Goal: Navigation & Orientation: Find specific page/section

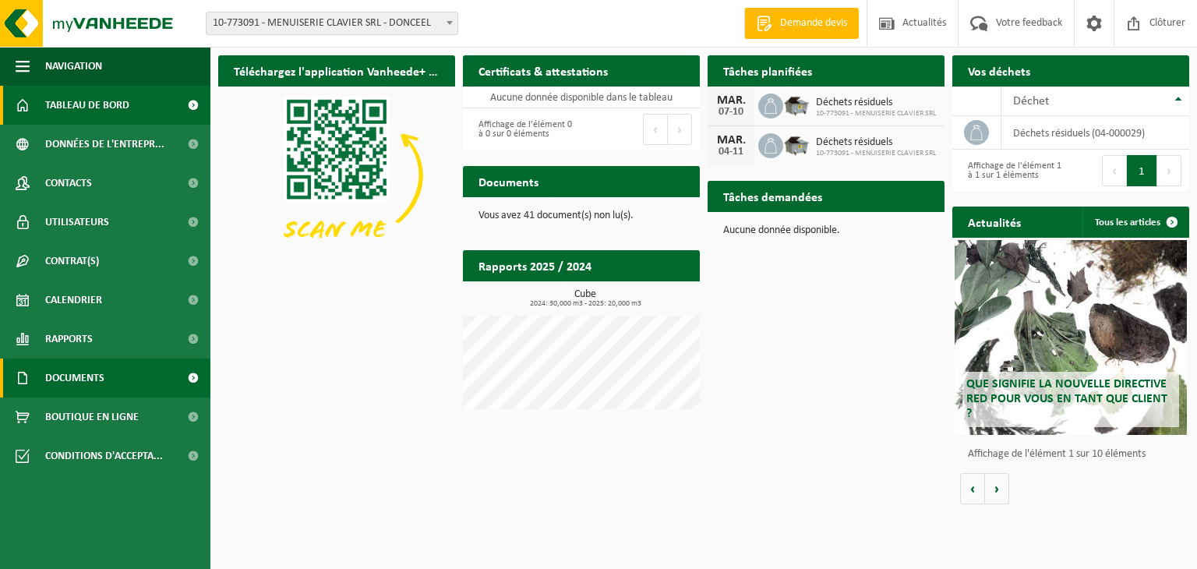
click at [84, 373] on span "Documents" at bounding box center [74, 378] width 59 height 39
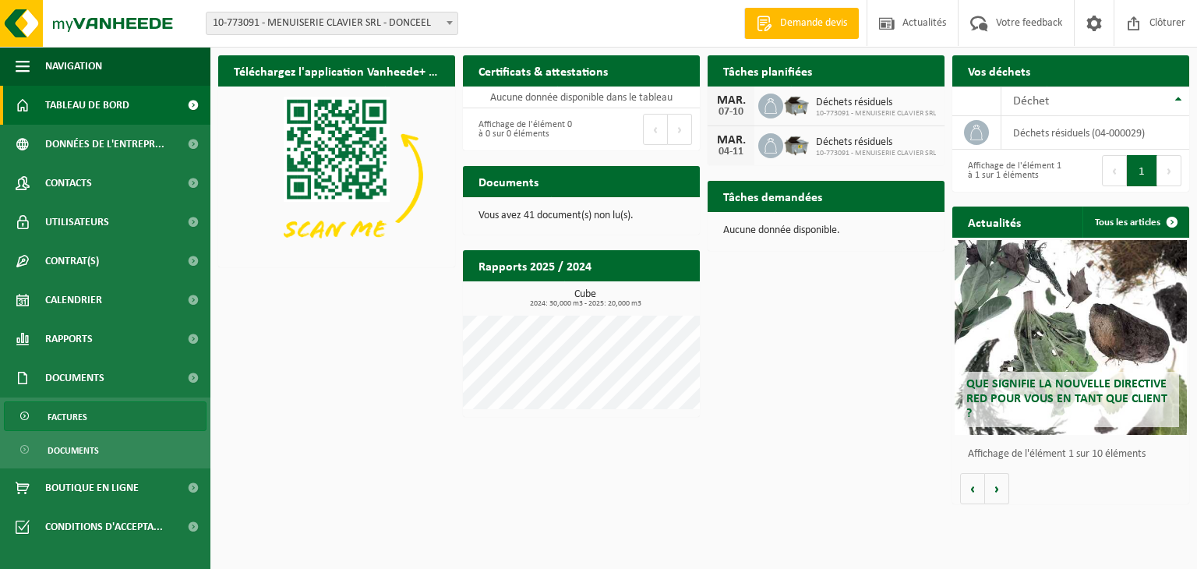
click at [77, 421] on span "Factures" at bounding box center [68, 417] width 40 height 30
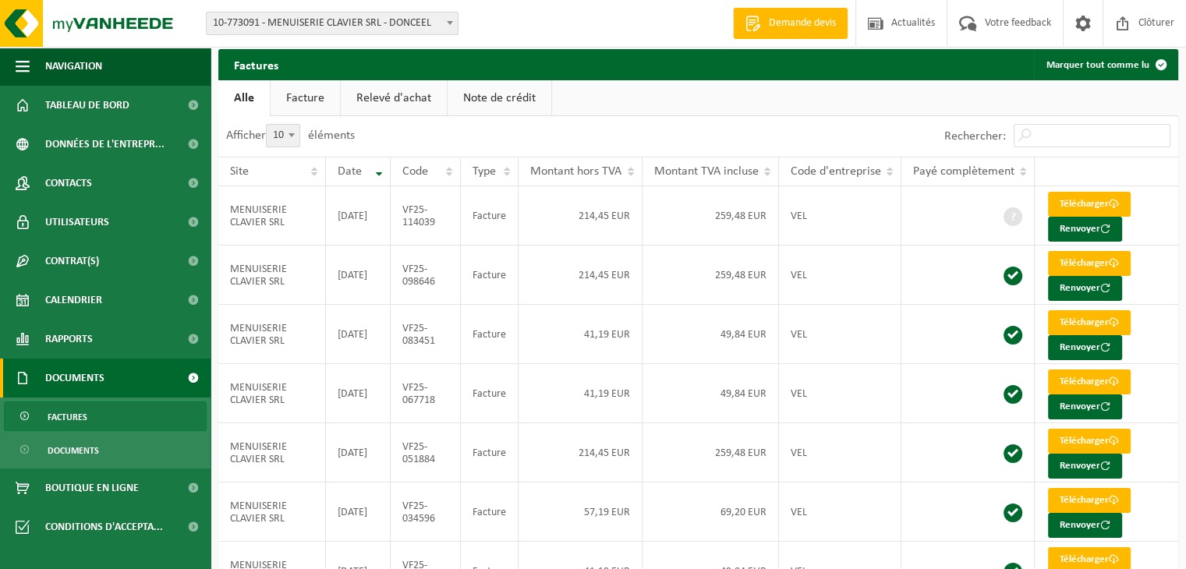
scroll to position [5, 0]
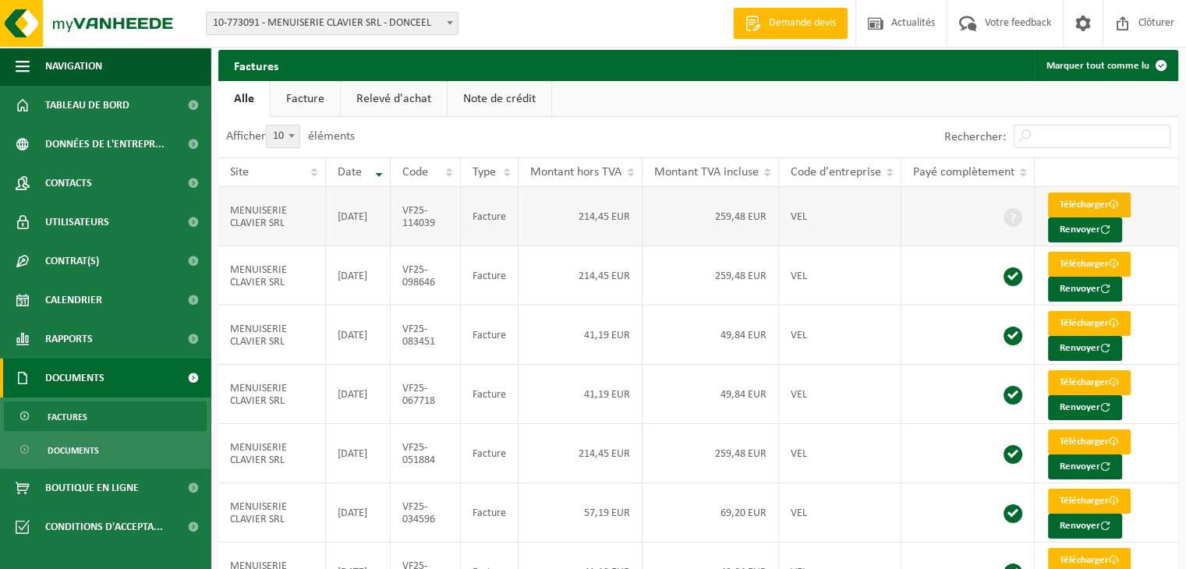
click at [1078, 197] on link "Télécharger" at bounding box center [1089, 205] width 83 height 25
click at [122, 459] on link "Documents" at bounding box center [105, 450] width 203 height 30
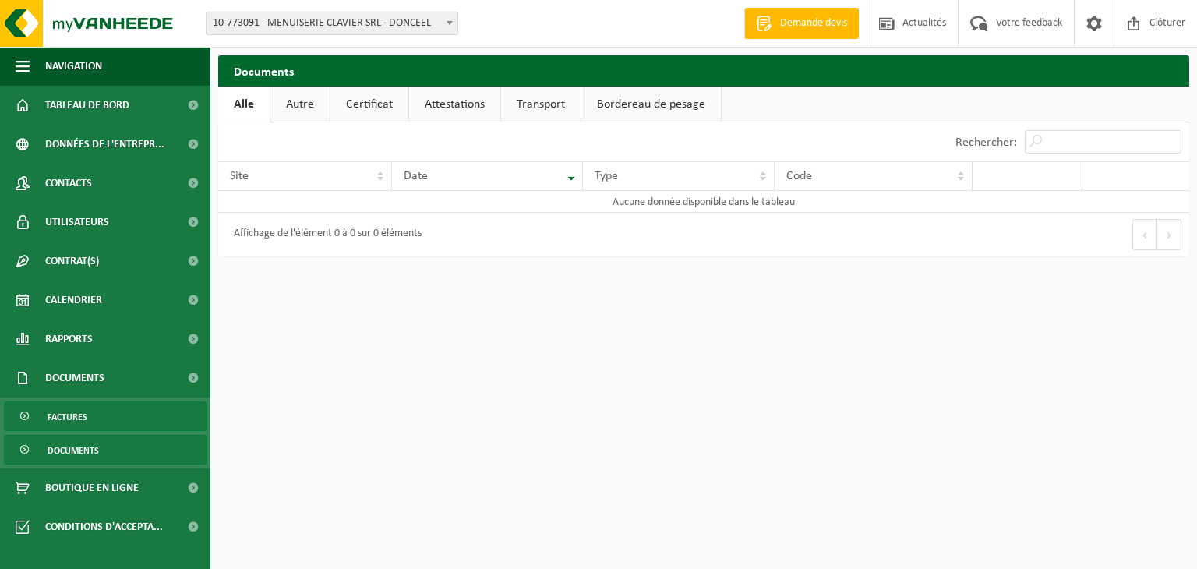
click at [101, 415] on link "Factures" at bounding box center [105, 416] width 203 height 30
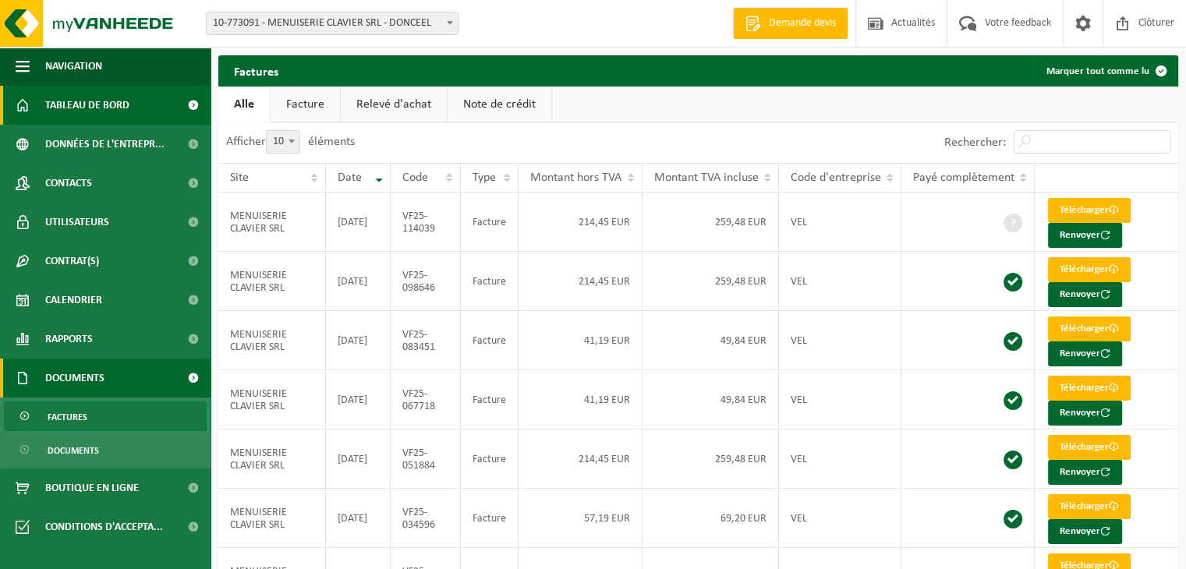
click at [96, 107] on span "Tableau de bord" at bounding box center [87, 105] width 84 height 39
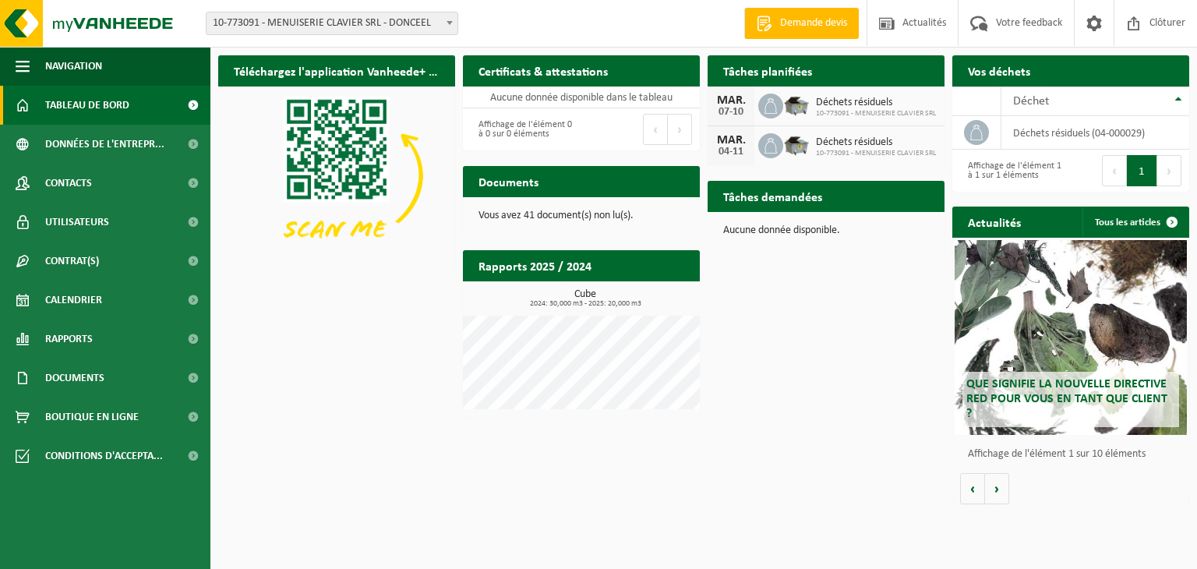
click at [768, 108] on icon at bounding box center [771, 106] width 16 height 16
click at [814, 106] on div "Déchets résiduels 10-773091 - MENUISERIE CLAVIER SRL" at bounding box center [872, 106] width 128 height 24
click at [543, 182] on h2 "Documents" at bounding box center [508, 181] width 91 height 30
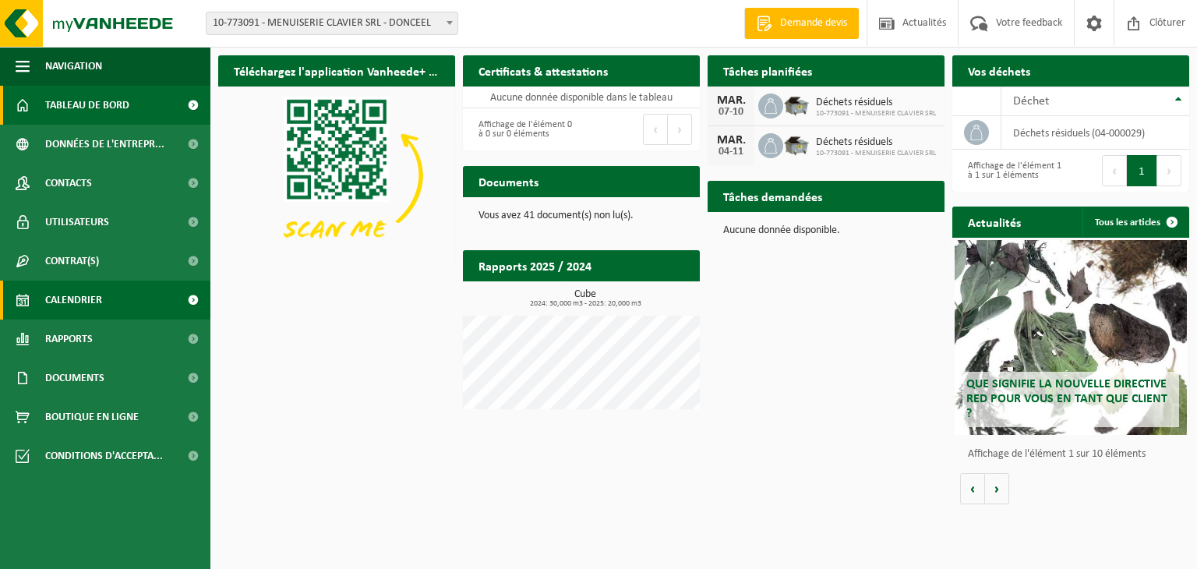
click at [62, 295] on span "Calendrier" at bounding box center [73, 300] width 57 height 39
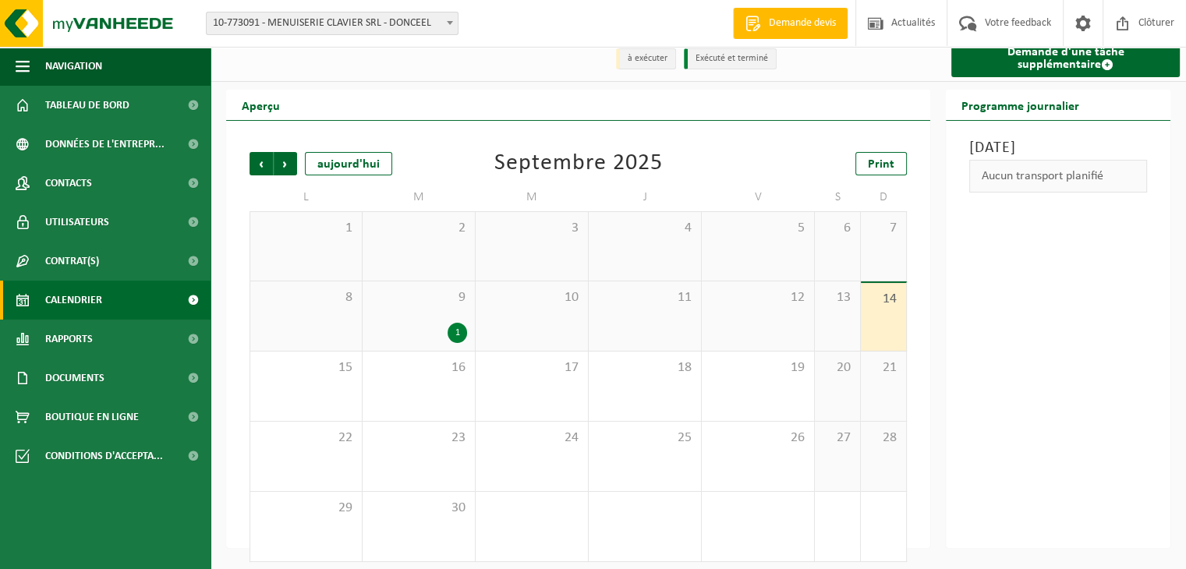
scroll to position [22, 0]
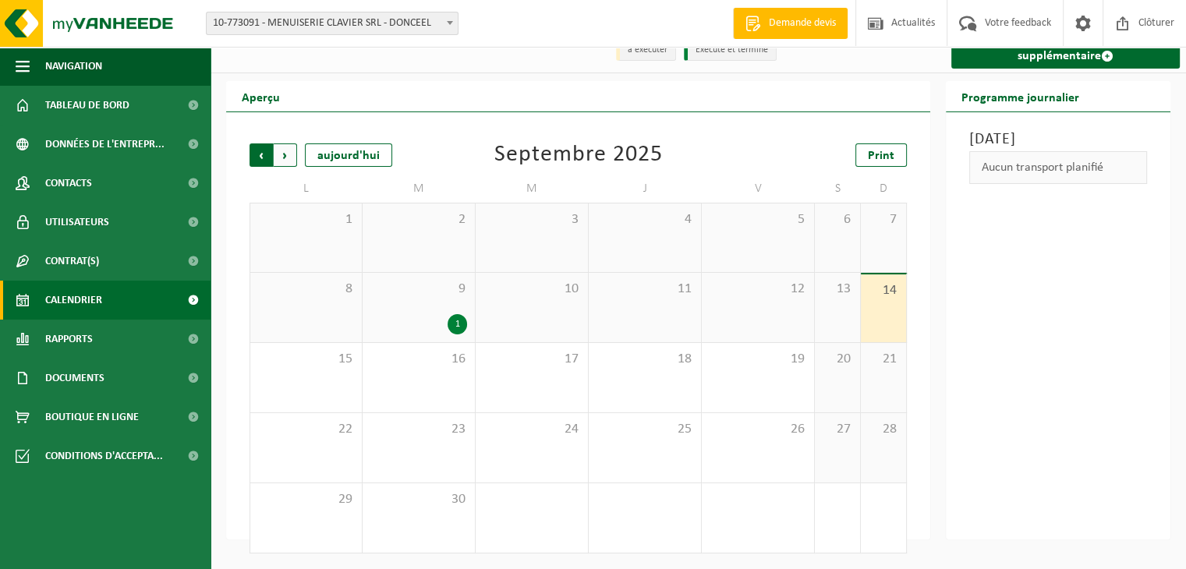
click at [285, 154] on span "Suivant" at bounding box center [285, 154] width 23 height 23
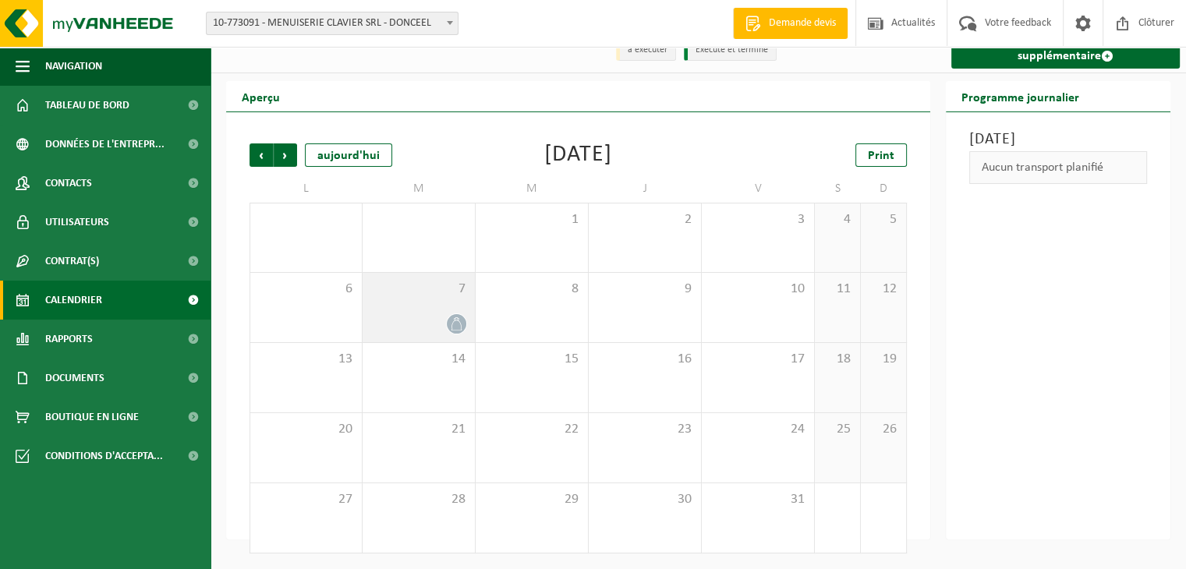
click at [456, 322] on icon at bounding box center [456, 323] width 13 height 13
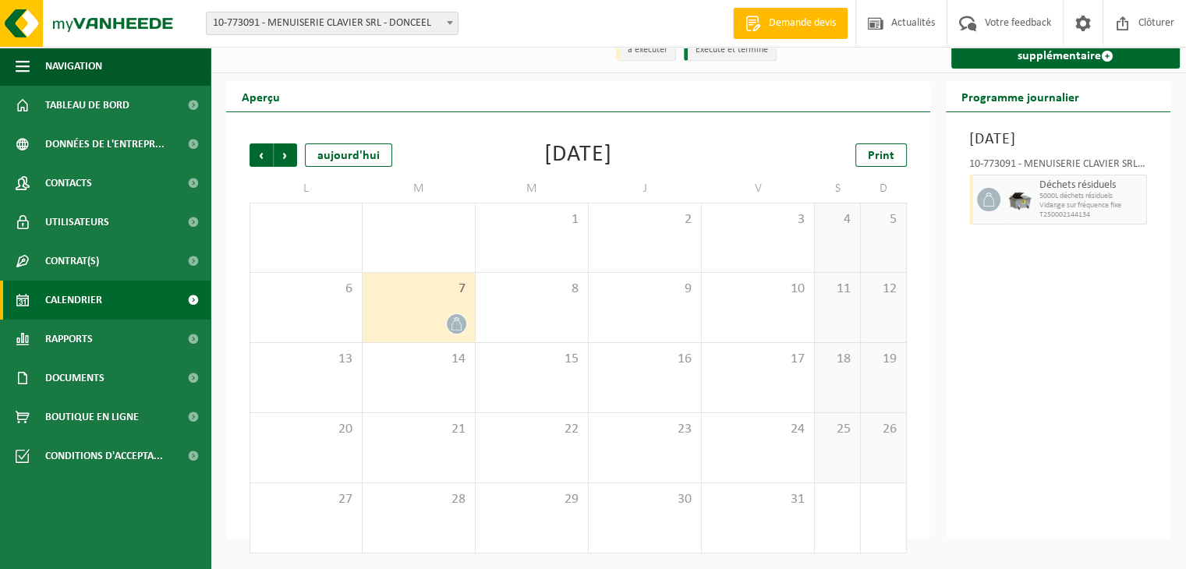
scroll to position [0, 0]
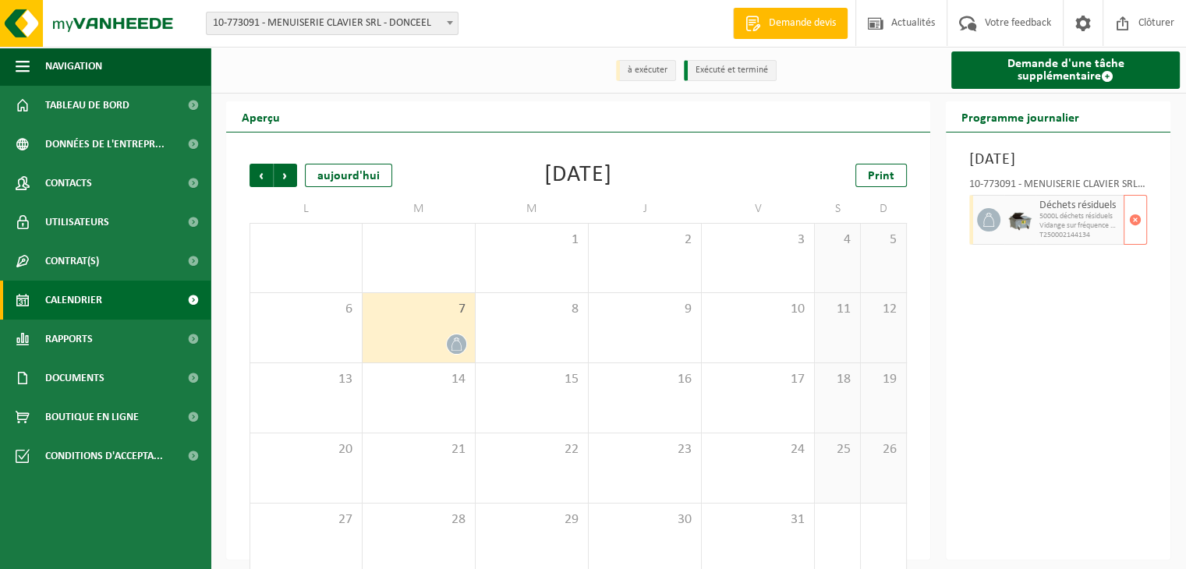
click at [992, 217] on icon at bounding box center [988, 220] width 14 height 14
click at [1138, 213] on span "button" at bounding box center [1135, 219] width 12 height 31
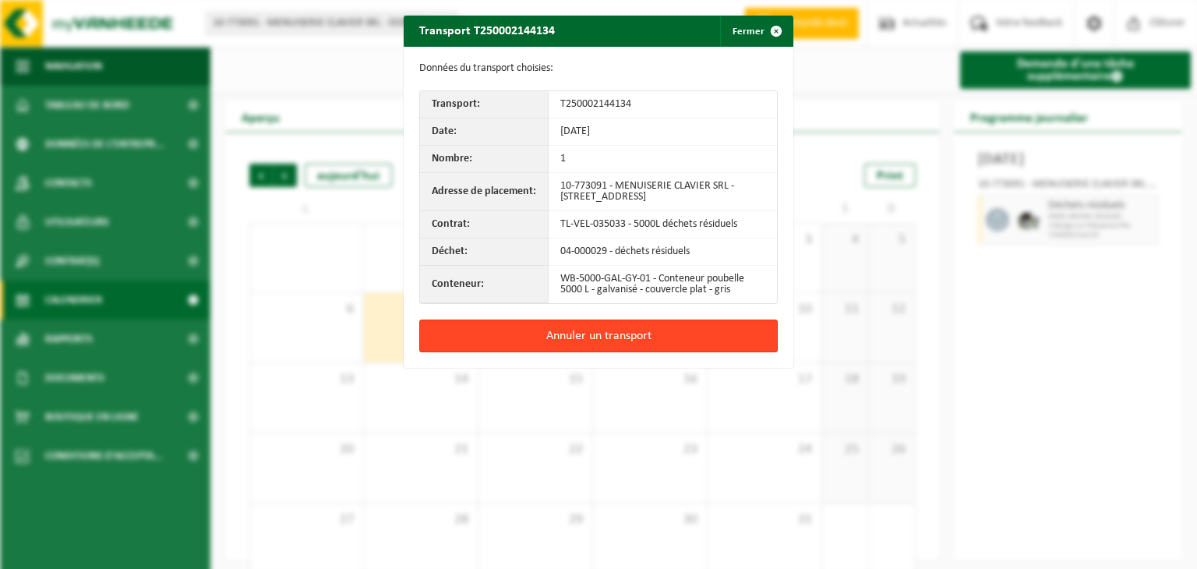
click at [592, 342] on button "Annuler un transport" at bounding box center [598, 336] width 359 height 33
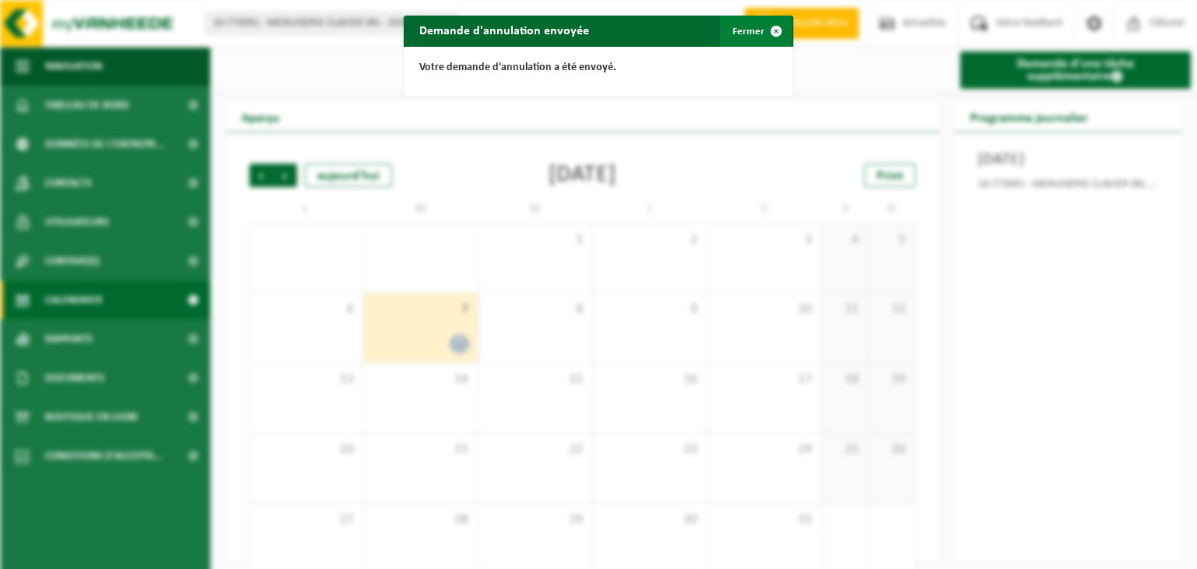
click at [740, 29] on button "Fermer" at bounding box center [756, 31] width 72 height 31
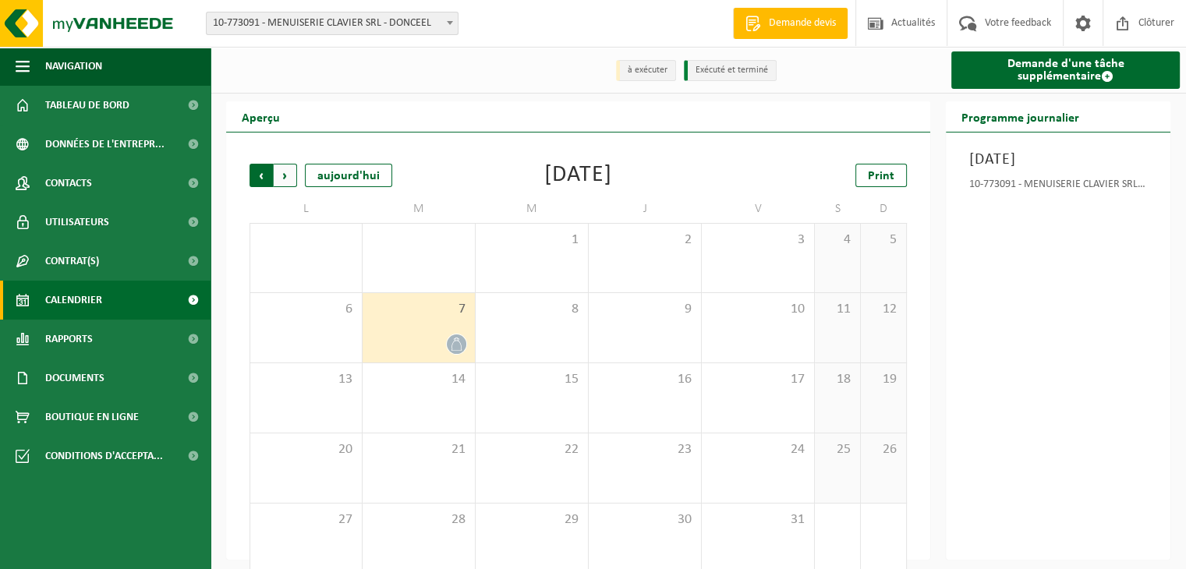
click at [290, 179] on span "Suivant" at bounding box center [285, 175] width 23 height 23
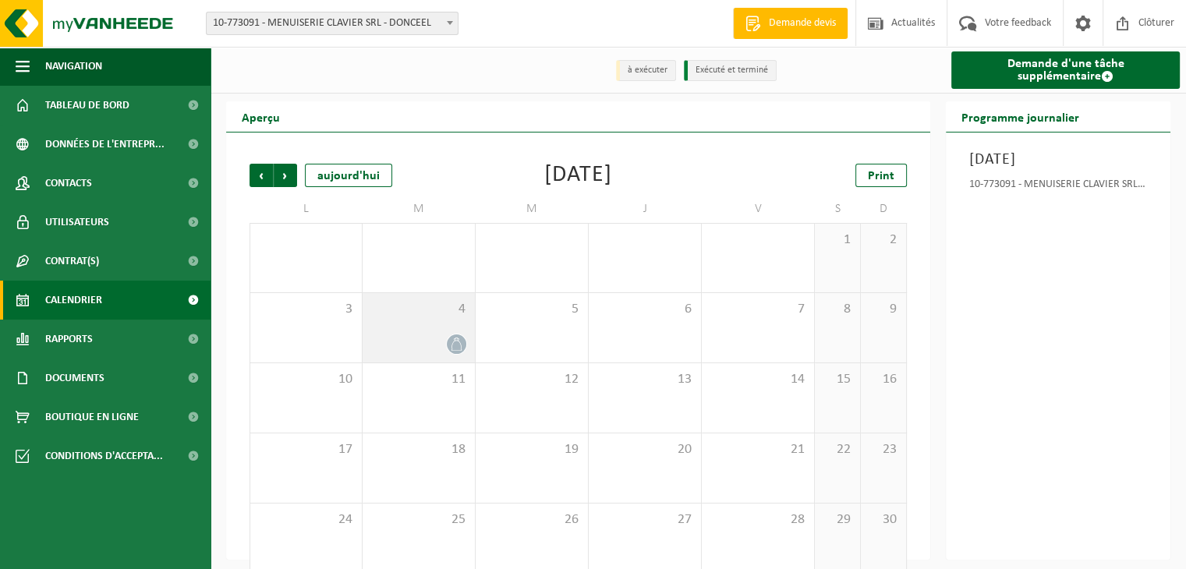
click at [453, 338] on icon at bounding box center [456, 344] width 13 height 13
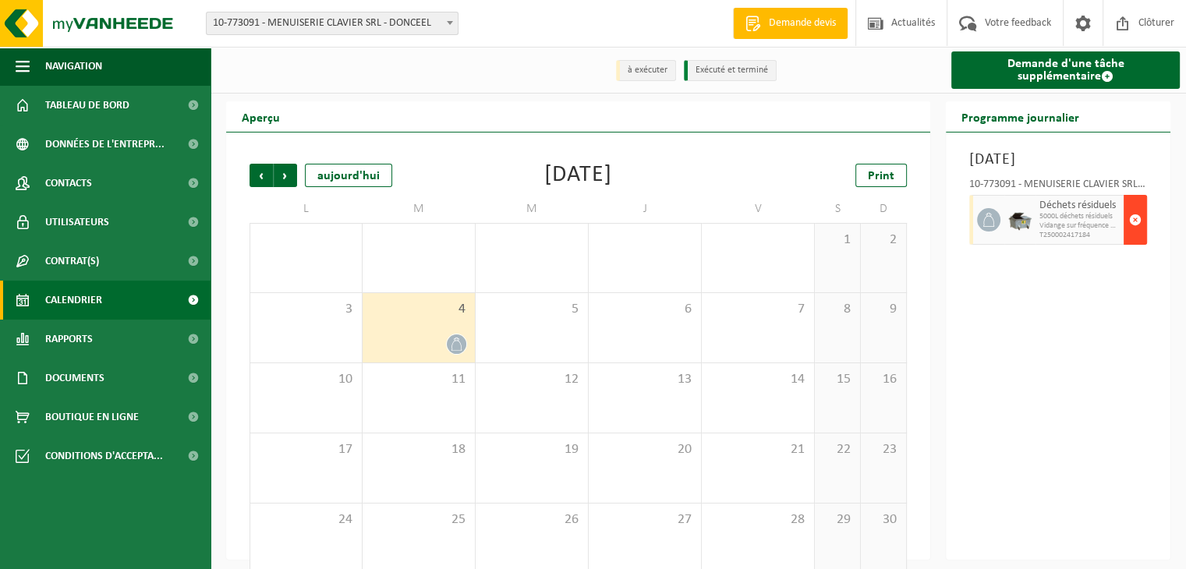
click at [1136, 216] on span "button" at bounding box center [1135, 219] width 12 height 31
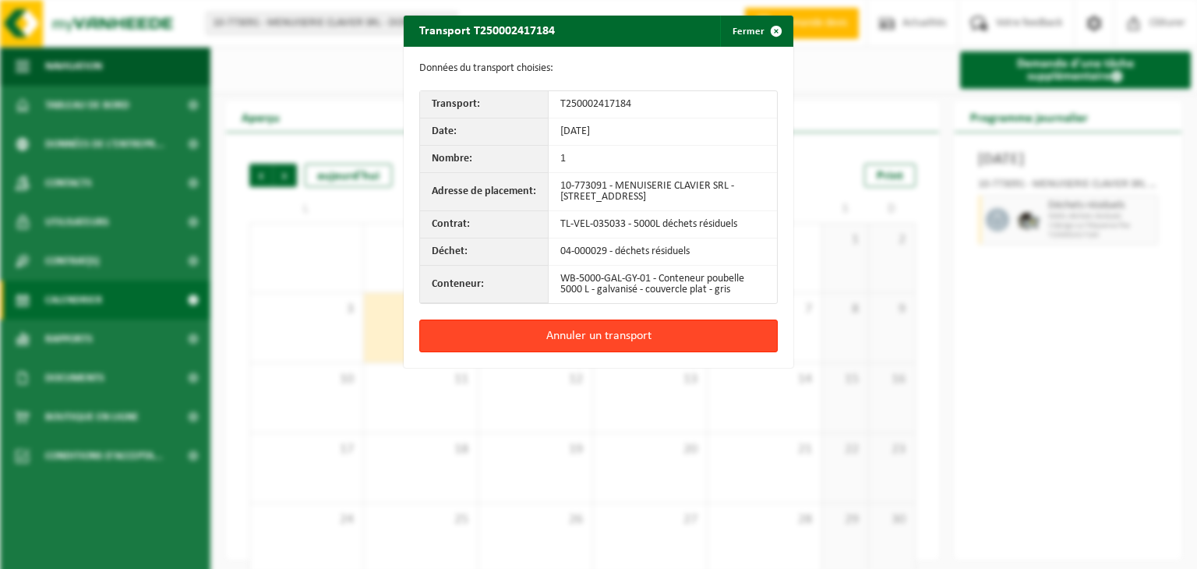
click at [618, 334] on button "Annuler un transport" at bounding box center [598, 336] width 359 height 33
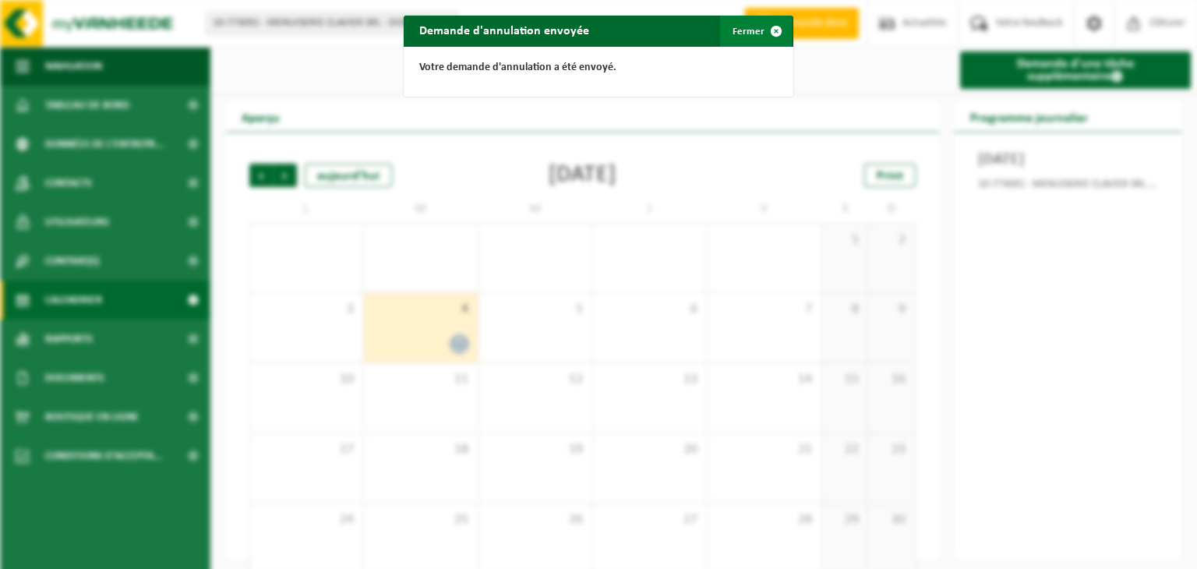
click at [769, 31] on span "button" at bounding box center [776, 31] width 31 height 31
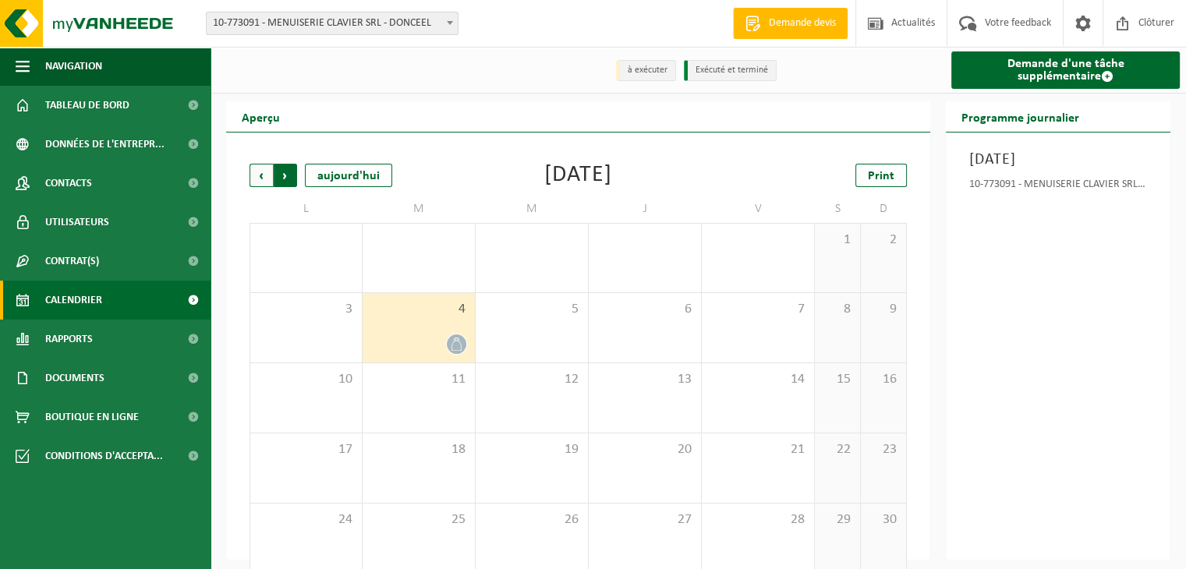
click at [260, 175] on span "Précédent" at bounding box center [260, 175] width 23 height 23
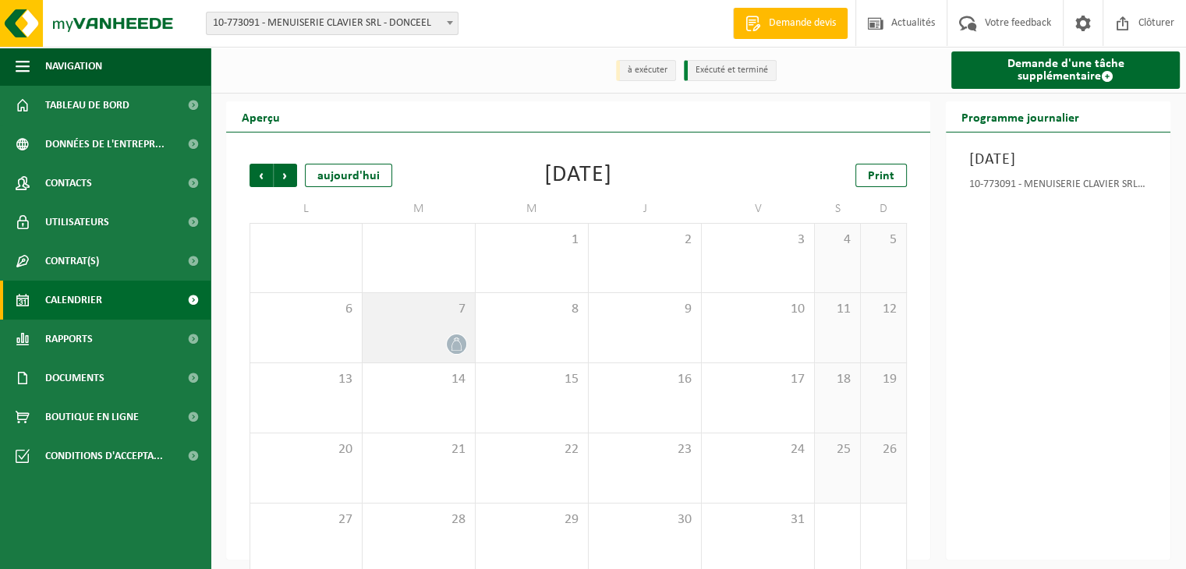
click at [459, 343] on icon at bounding box center [456, 344] width 13 height 13
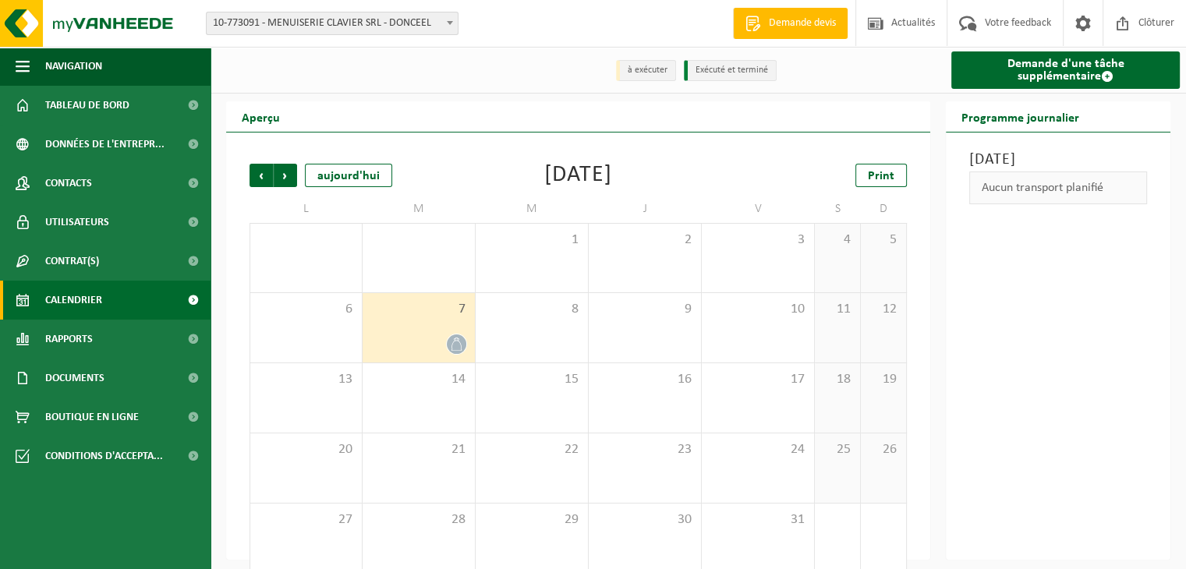
click at [416, 333] on div "7" at bounding box center [418, 327] width 112 height 69
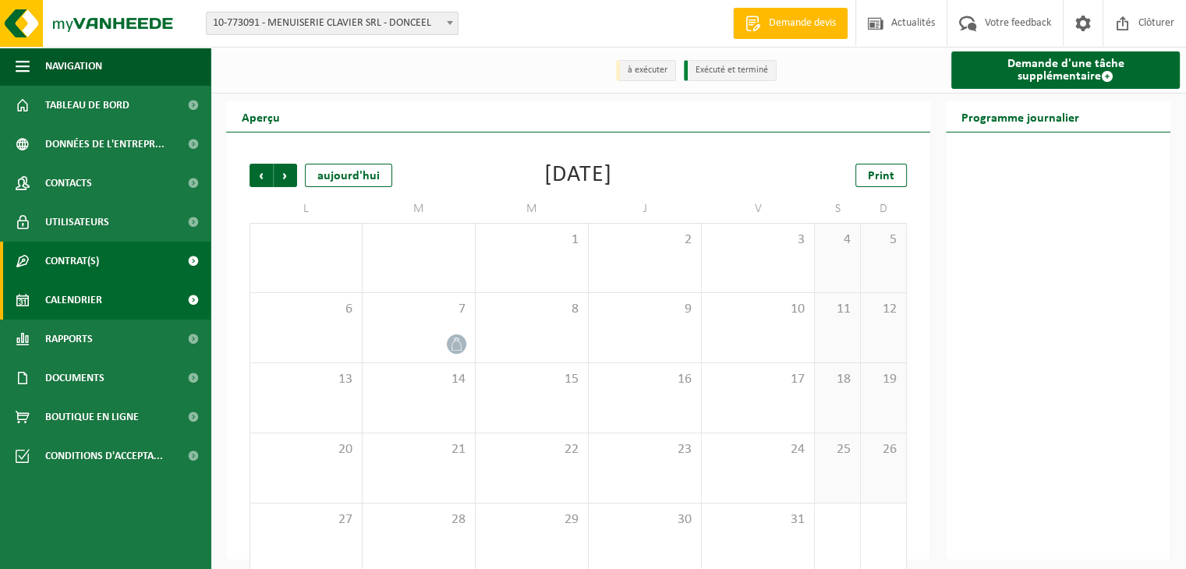
click at [94, 257] on span "Contrat(s)" at bounding box center [72, 261] width 54 height 39
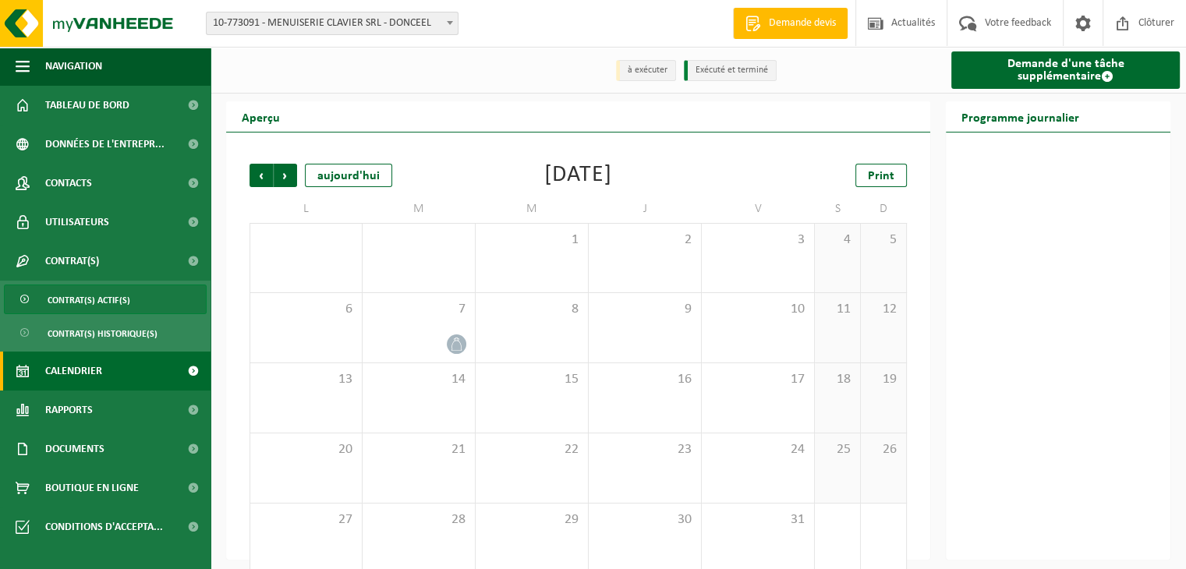
click at [100, 300] on span "Contrat(s) actif(s)" at bounding box center [89, 300] width 83 height 30
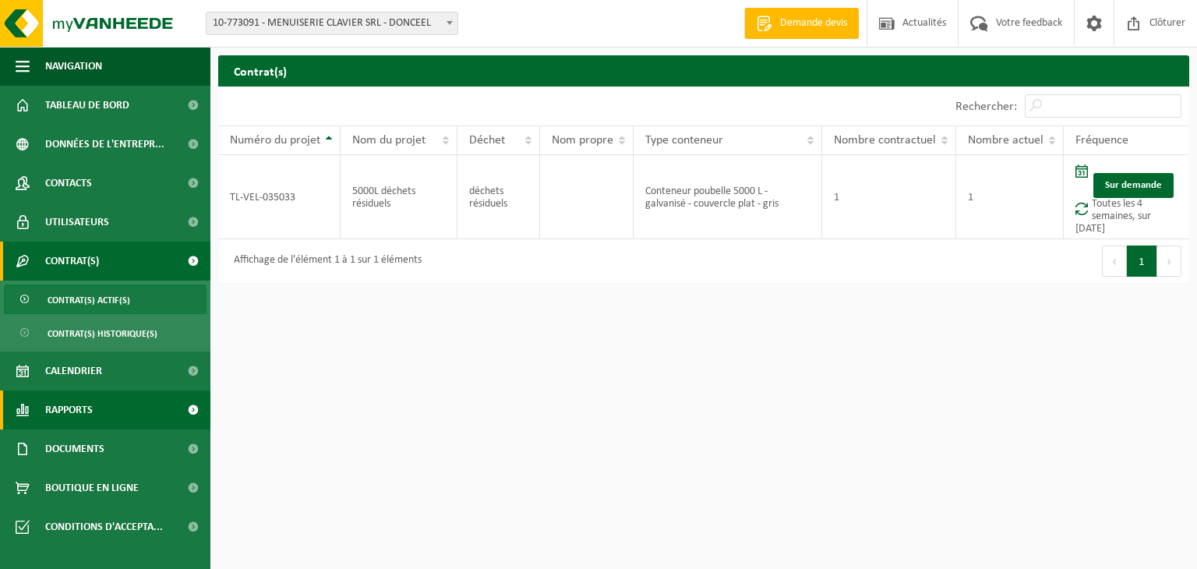
click at [82, 410] on span "Rapports" at bounding box center [69, 410] width 48 height 39
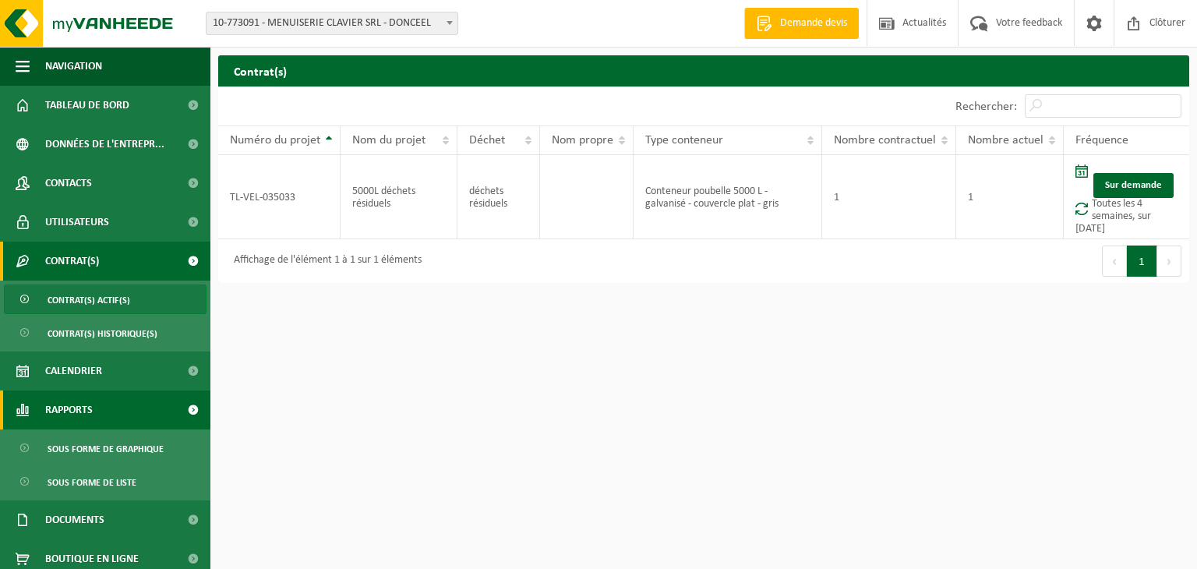
click at [82, 410] on span "Rapports" at bounding box center [69, 410] width 48 height 39
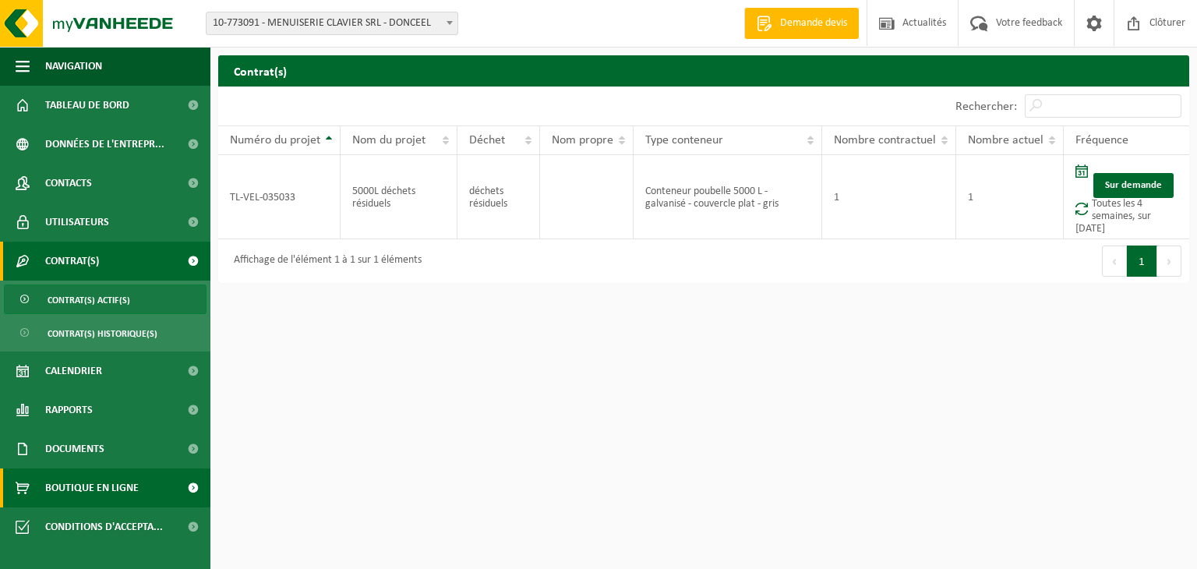
click at [101, 484] on span "Boutique en ligne" at bounding box center [92, 488] width 94 height 39
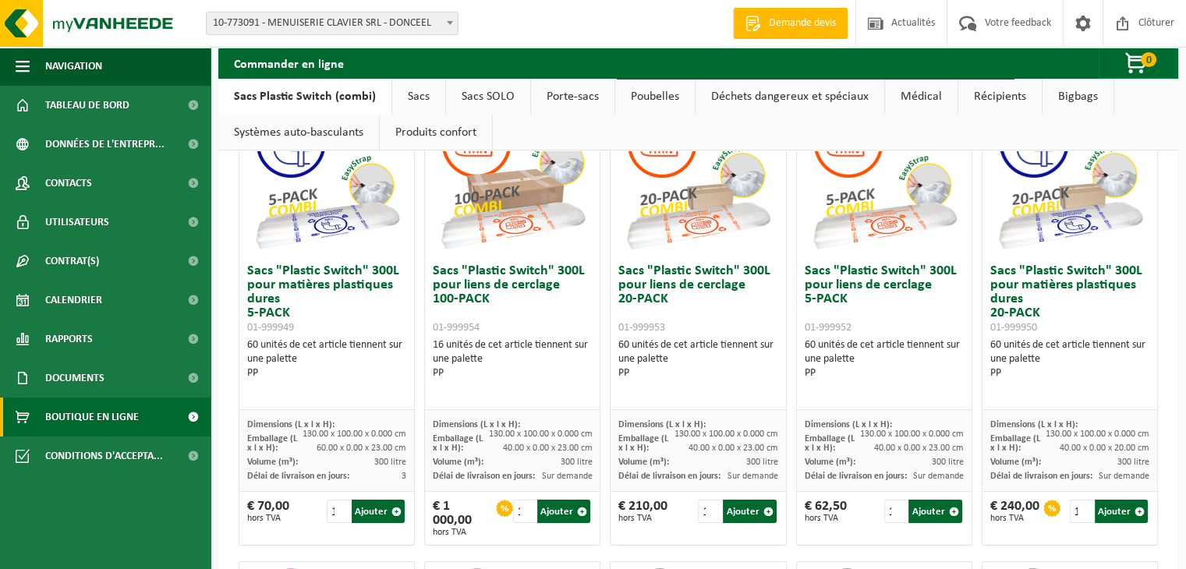
scroll to position [5, 0]
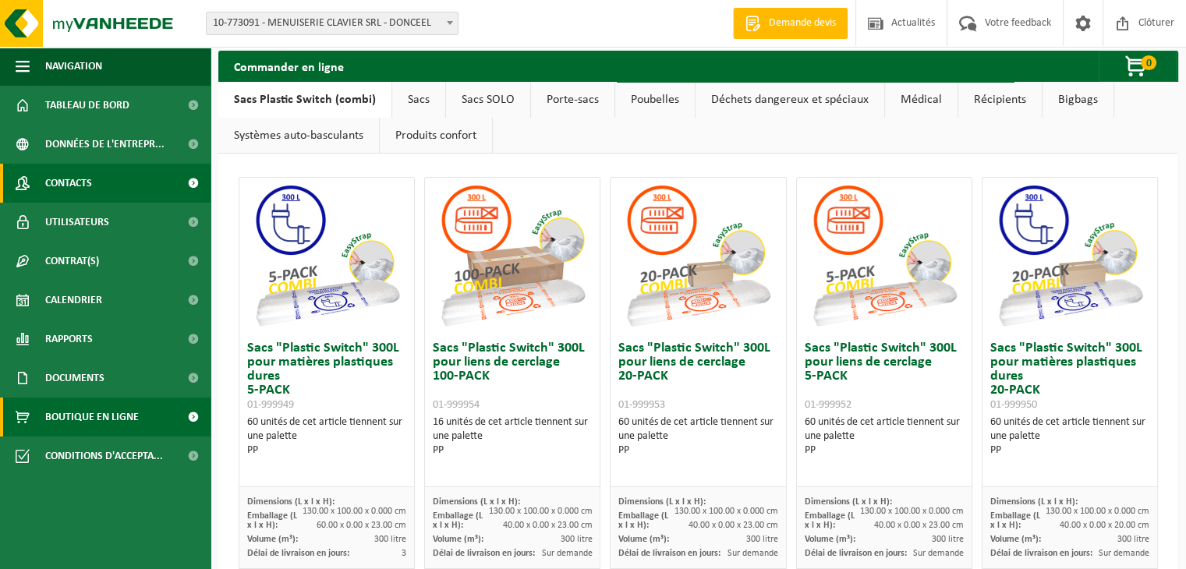
click at [76, 182] on span "Contacts" at bounding box center [68, 183] width 47 height 39
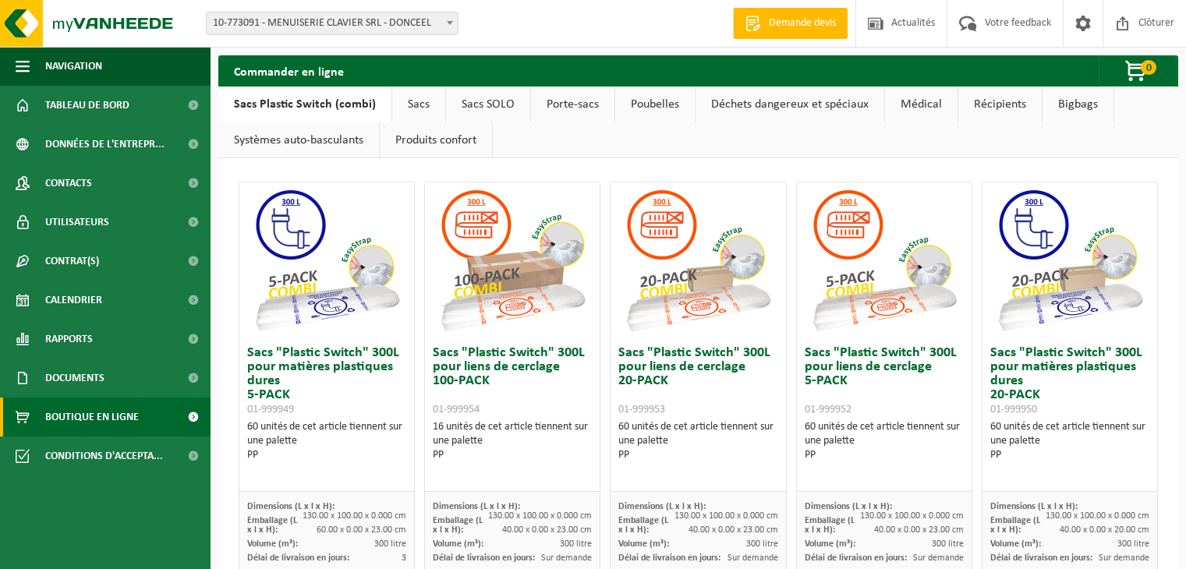
scroll to position [5, 0]
